Goal: Transaction & Acquisition: Purchase product/service

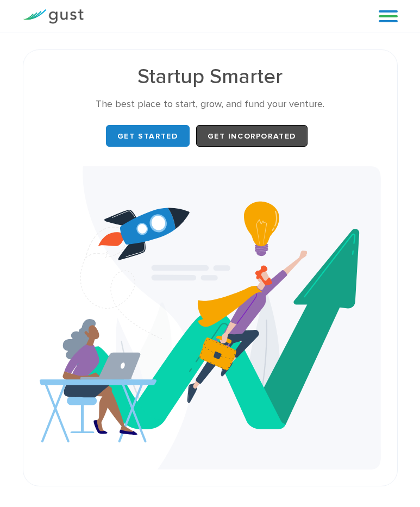
click at [251, 136] on span "Get Incorporated" at bounding box center [251, 135] width 89 height 9
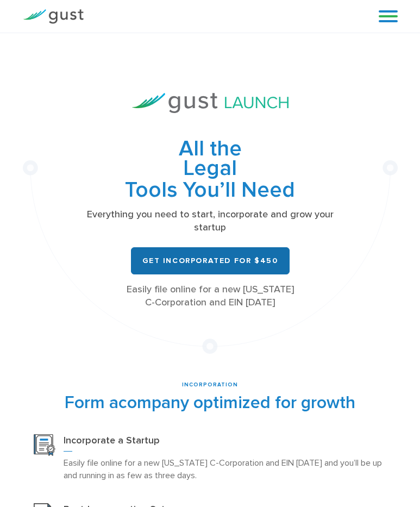
click at [210, 260] on span "Get Incorporated for $450" at bounding box center [210, 260] width 136 height 9
